Goal: Answer question/provide support

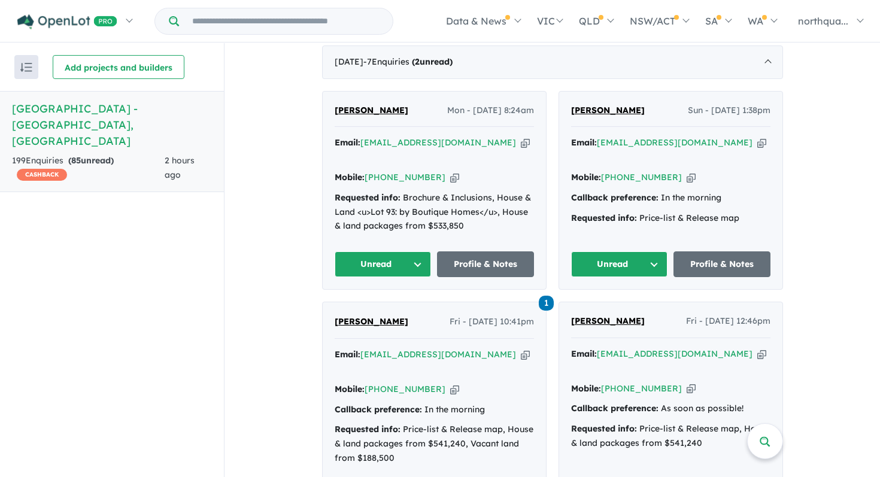
scroll to position [486, 0]
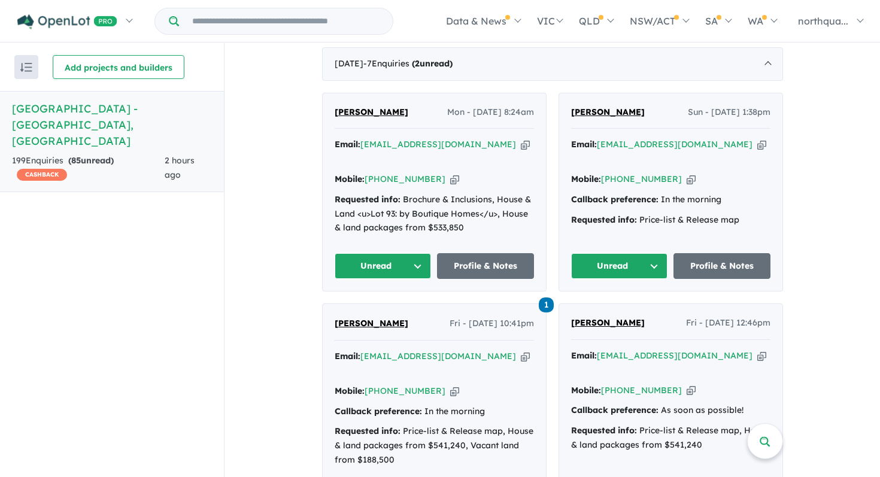
click at [358, 110] on span "[PERSON_NAME]" at bounding box center [372, 112] width 74 height 11
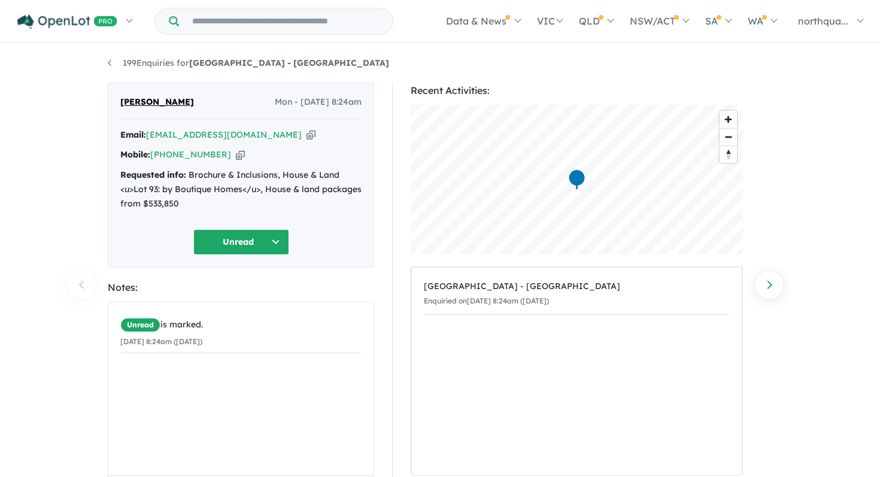
click at [273, 252] on button "Unread" at bounding box center [241, 242] width 96 height 26
click at [249, 296] on button "Assigned" at bounding box center [246, 298] width 104 height 28
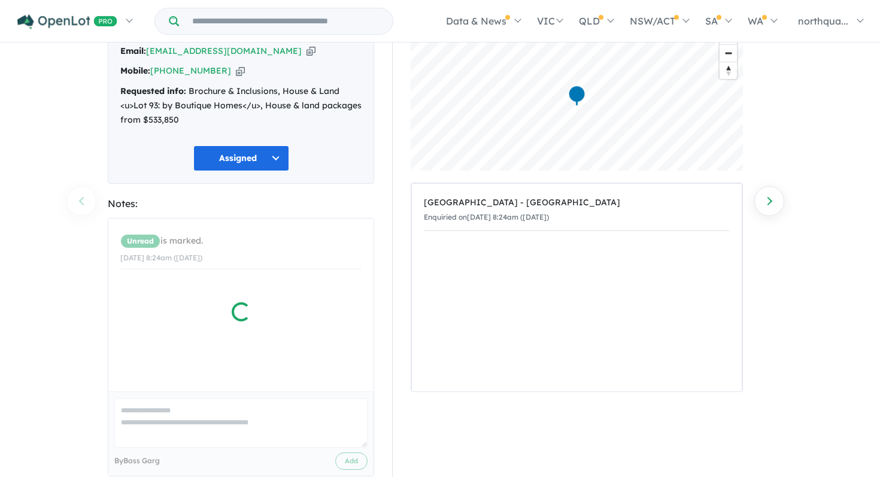
scroll to position [107, 0]
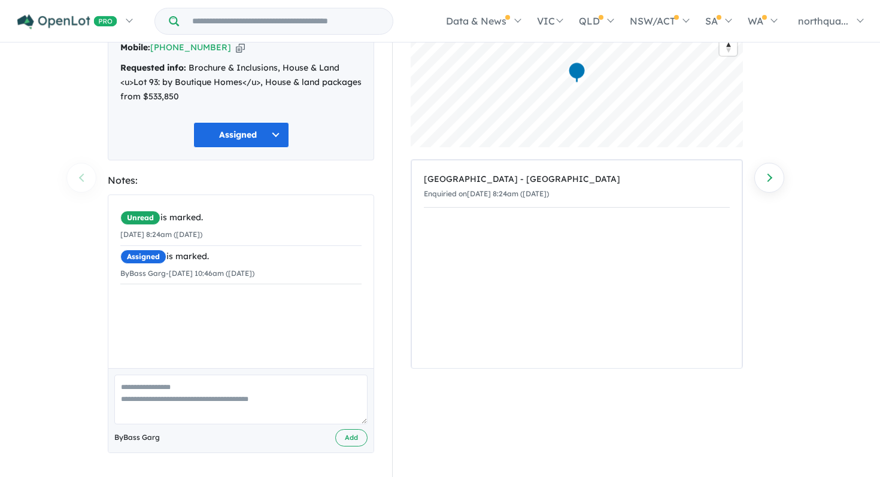
click at [212, 392] on textarea at bounding box center [240, 400] width 253 height 50
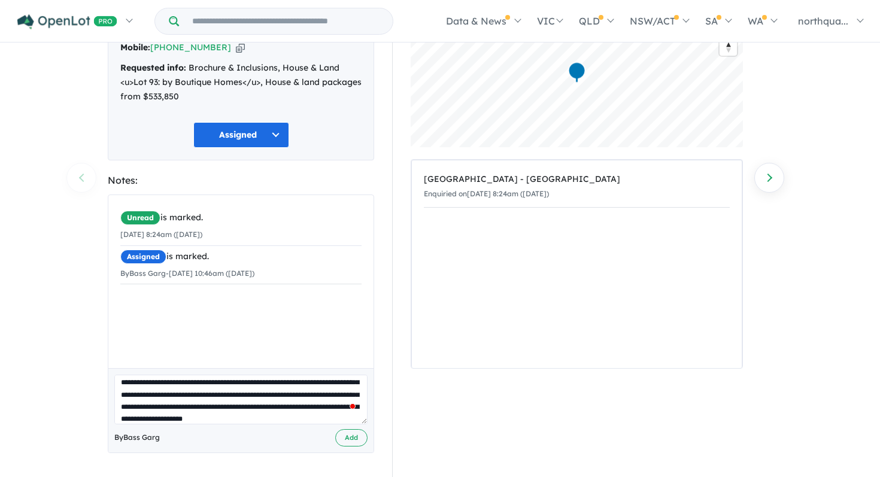
scroll to position [29, 0]
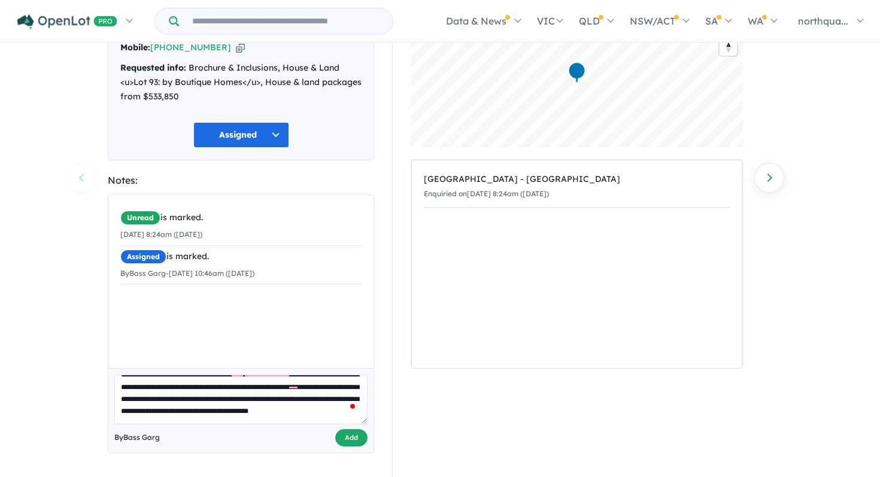
type textarea "**********"
click at [350, 437] on button "Add" at bounding box center [351, 437] width 32 height 17
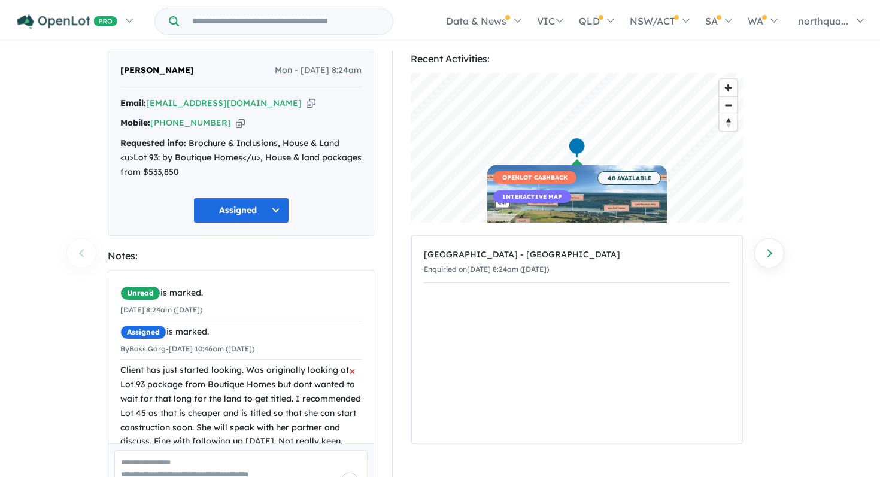
scroll to position [0, 0]
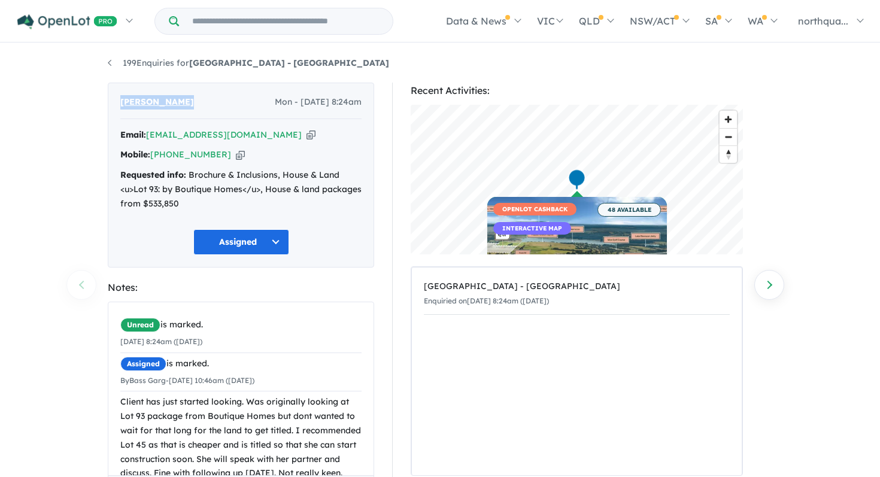
drag, startPoint x: 195, startPoint y: 104, endPoint x: 111, endPoint y: 105, distance: 83.9
click at [111, 105] on div "Lauren Answer Mon - 13/10/2025, 8:24am Email: loz.answer@gmail.com Copied! Mobi…" at bounding box center [241, 175] width 267 height 185
copy span "[PERSON_NAME]"
click at [307, 137] on icon "button" at bounding box center [311, 135] width 9 height 13
copy span "[PERSON_NAME]"
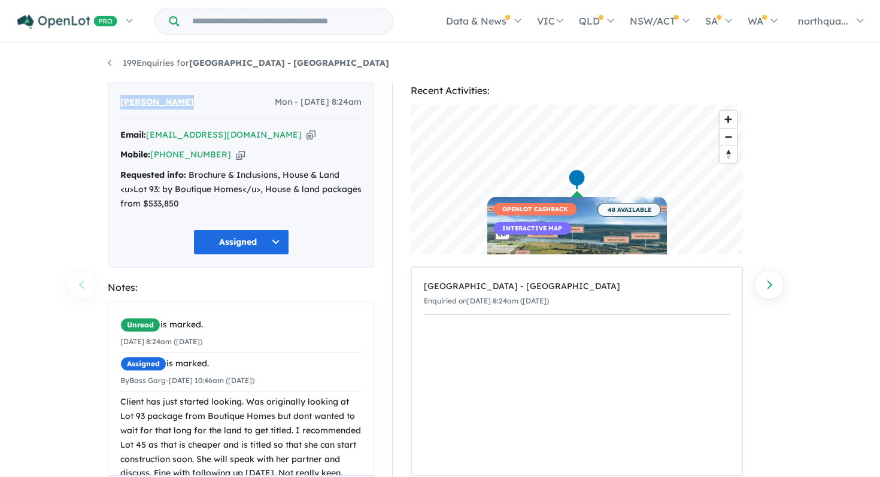
scroll to position [53, 0]
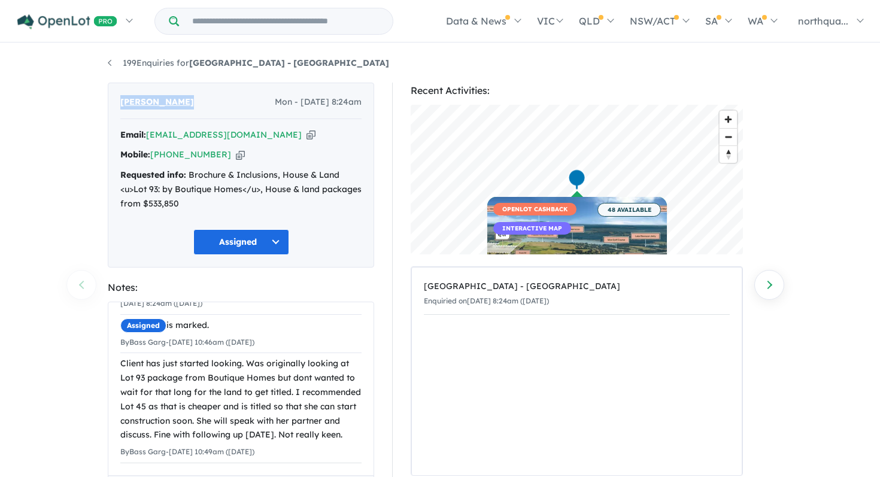
drag, startPoint x: 196, startPoint y: 437, endPoint x: 113, endPoint y: 346, distance: 122.9
click at [113, 346] on div "Unread is marked. 13/10/2025 8:24am (Monday) Assigned is marked. By Bass Garg -…" at bounding box center [240, 369] width 265 height 211
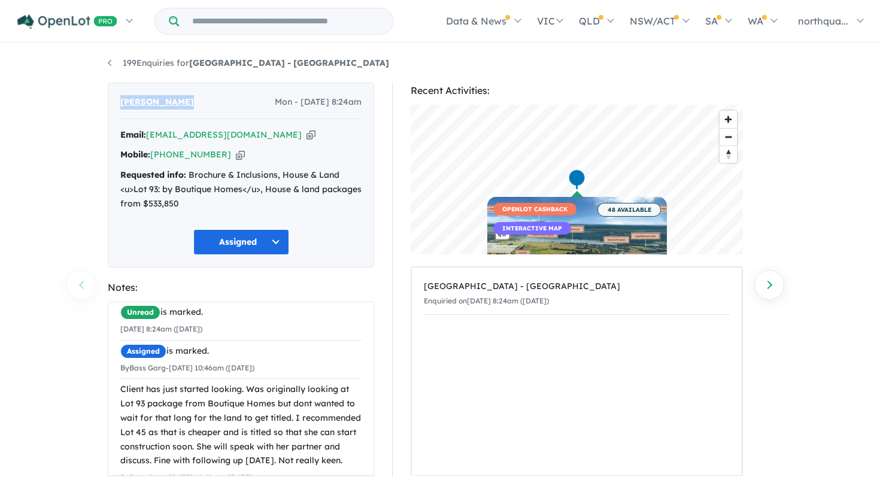
scroll to position [11, 0]
copy div "Client has just started looking. Was originally looking at Lot 93 package from …"
